Goal: Task Accomplishment & Management: Use online tool/utility

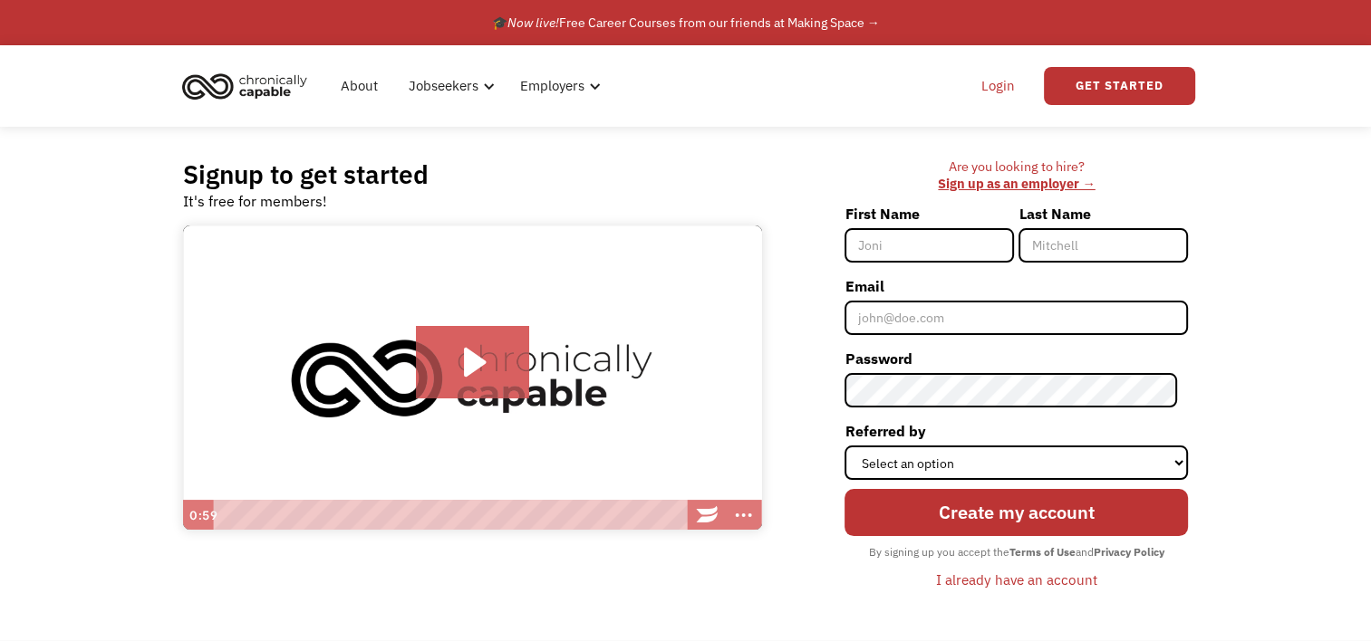
click at [993, 93] on link "Login" at bounding box center [997, 86] width 55 height 58
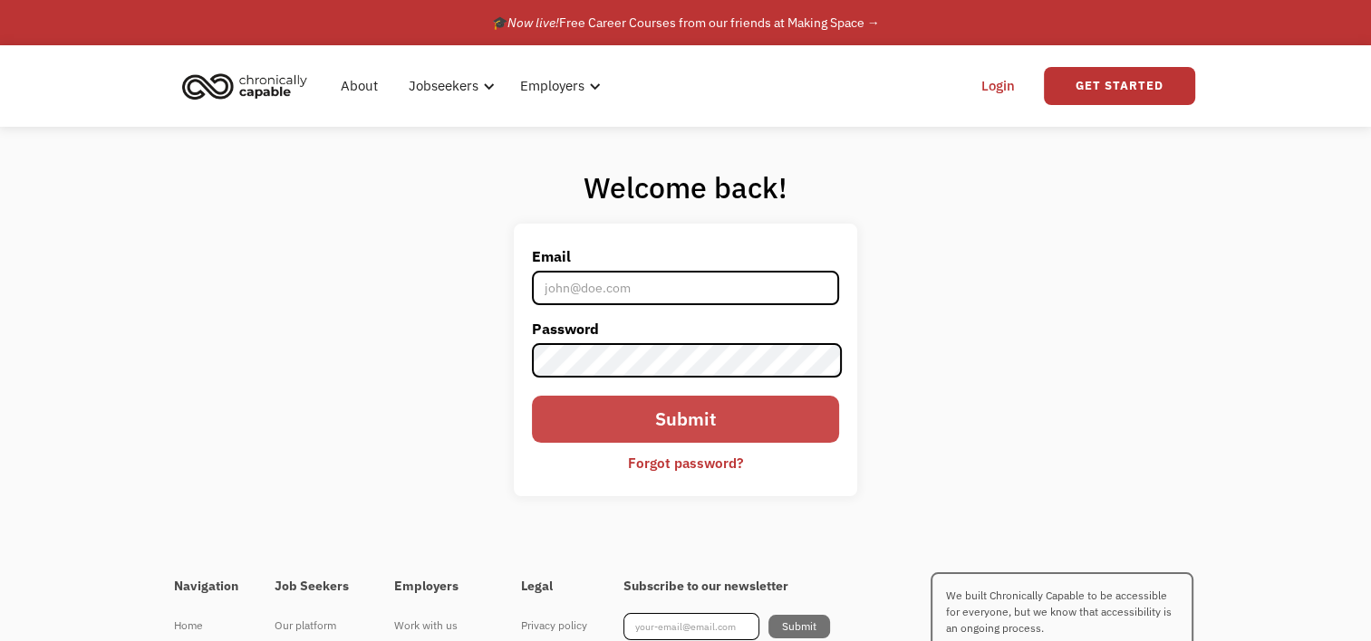
type input "[EMAIL_ADDRESS][DOMAIN_NAME]"
click at [761, 428] on input "Submit" at bounding box center [685, 419] width 306 height 47
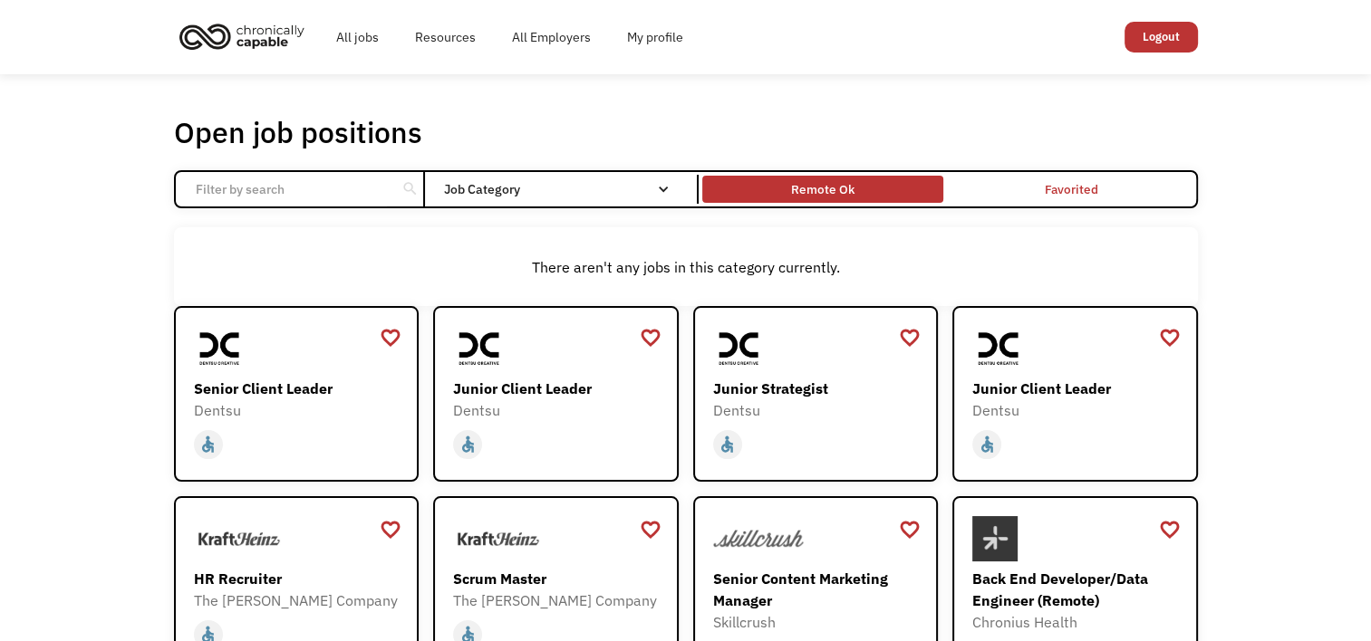
click at [829, 190] on div "Remote Ok" at bounding box center [822, 189] width 63 height 22
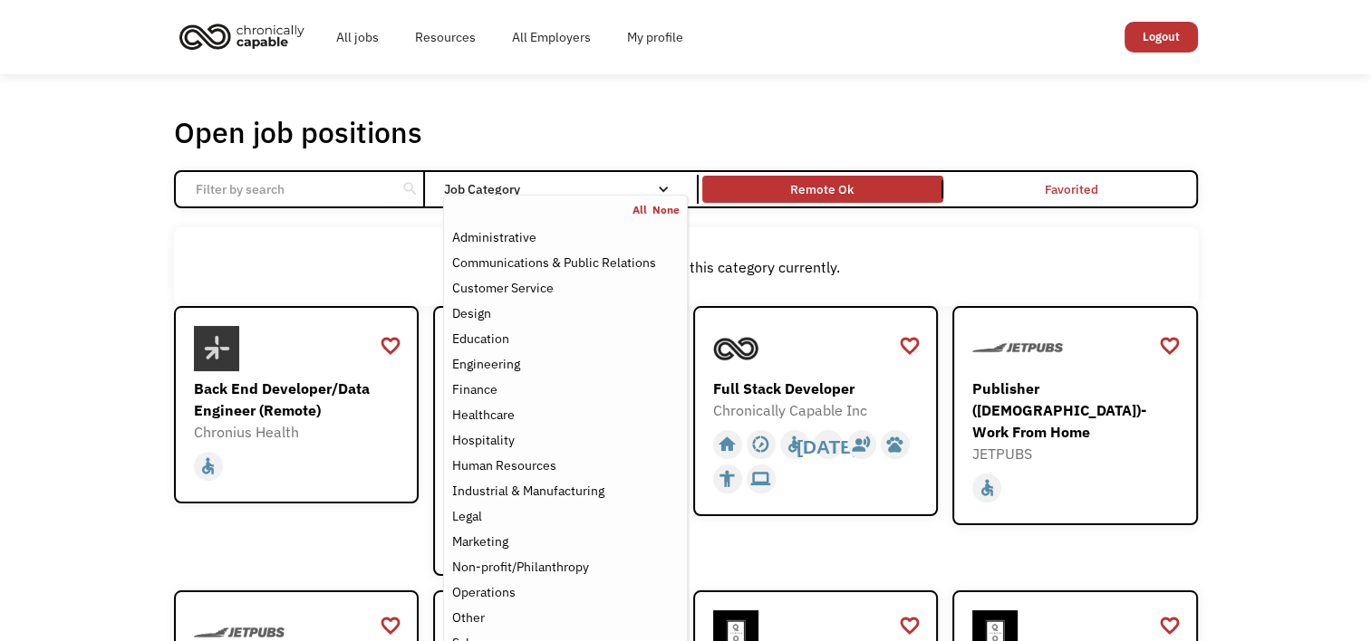
click at [615, 179] on div "Job Category" at bounding box center [565, 189] width 244 height 29
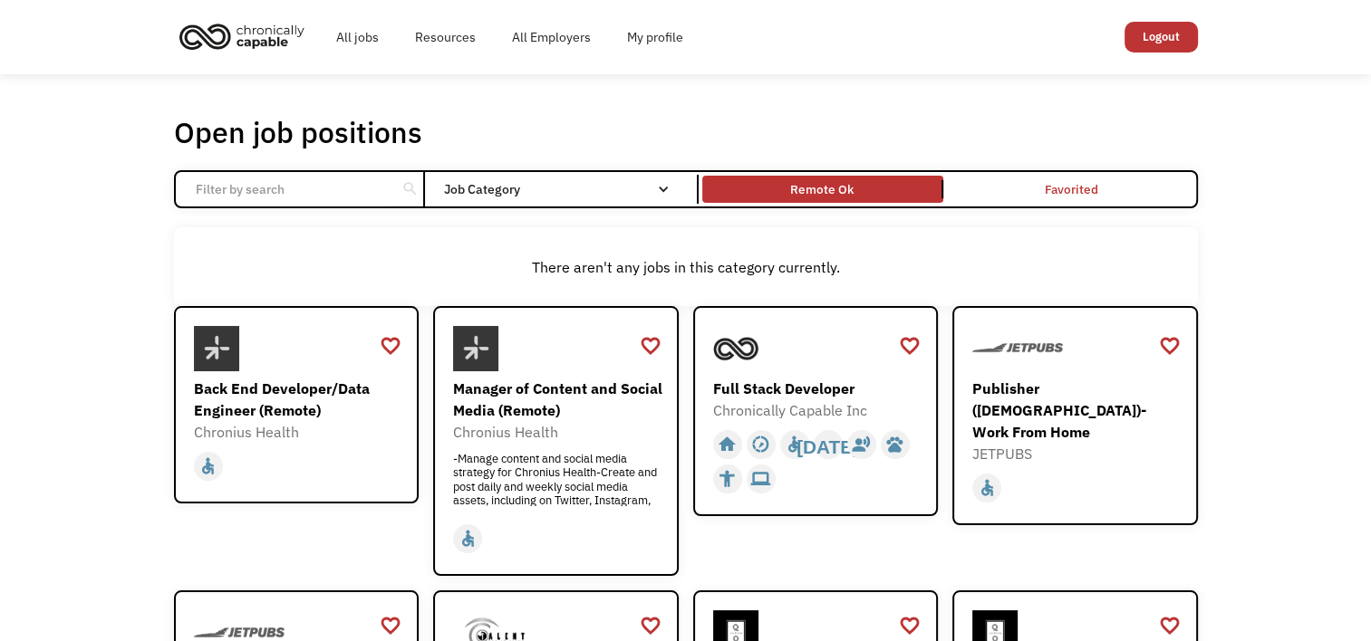
click at [609, 188] on div "Job Category" at bounding box center [565, 189] width 244 height 13
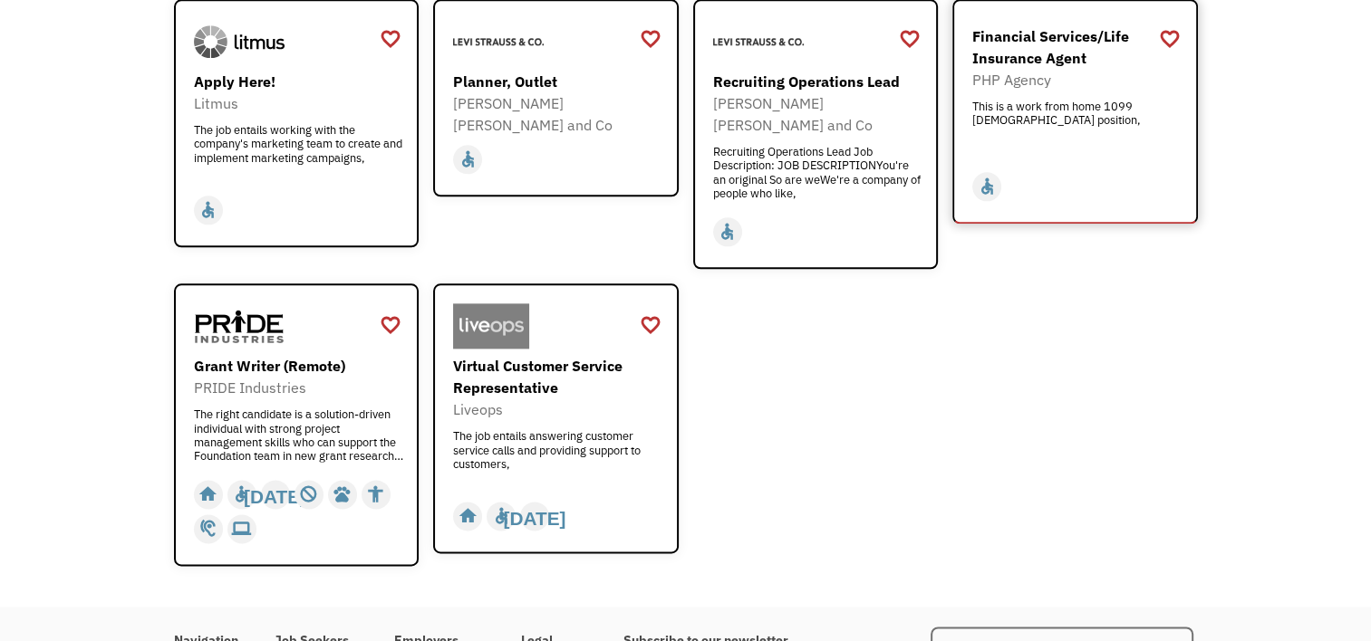
scroll to position [2174, 0]
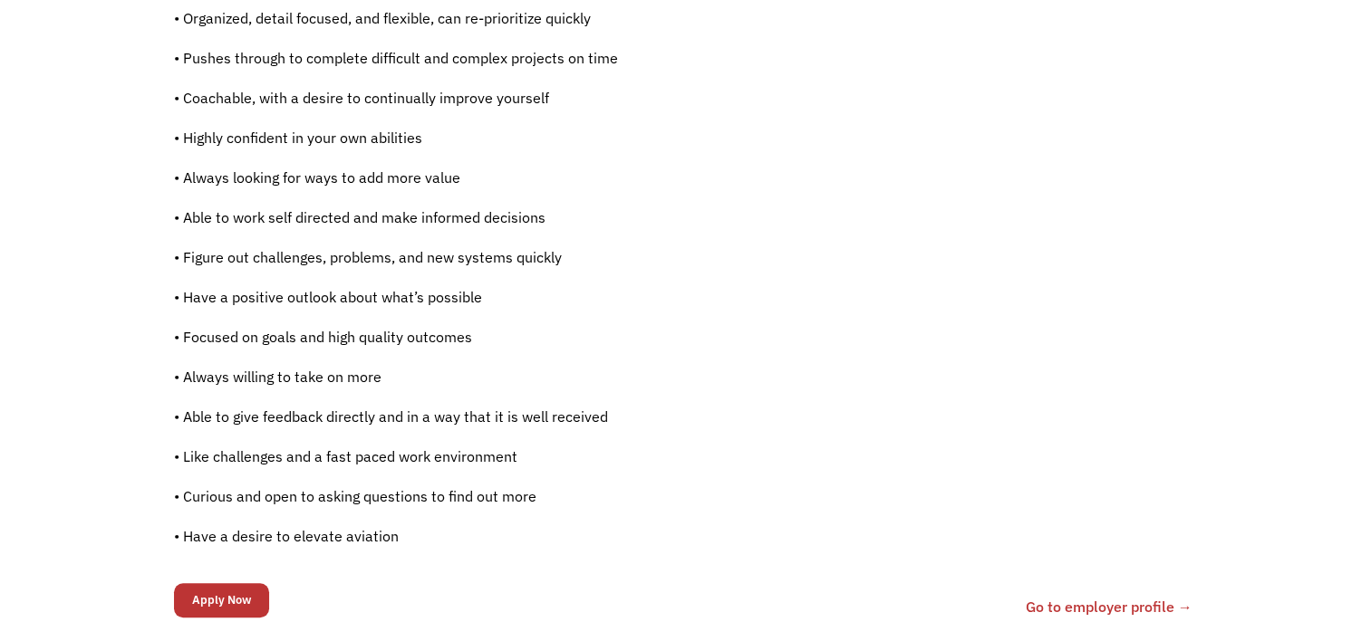
scroll to position [1087, 0]
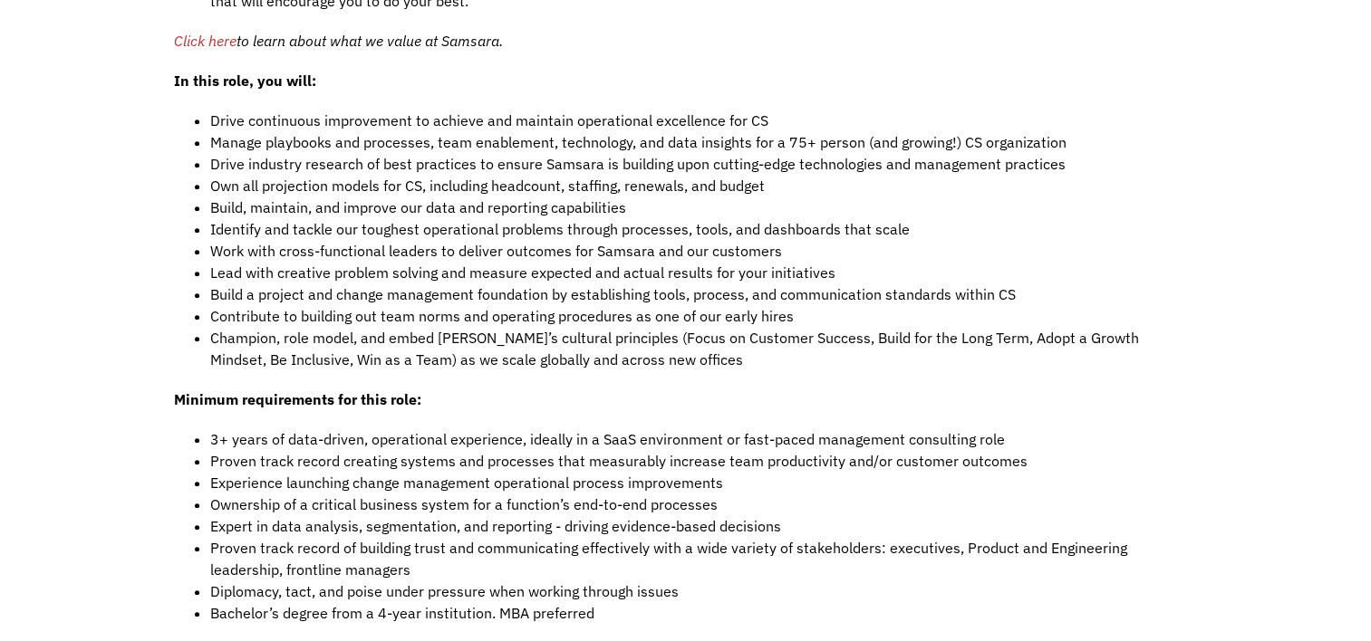
scroll to position [1540, 0]
